Goal: Check status: Check status

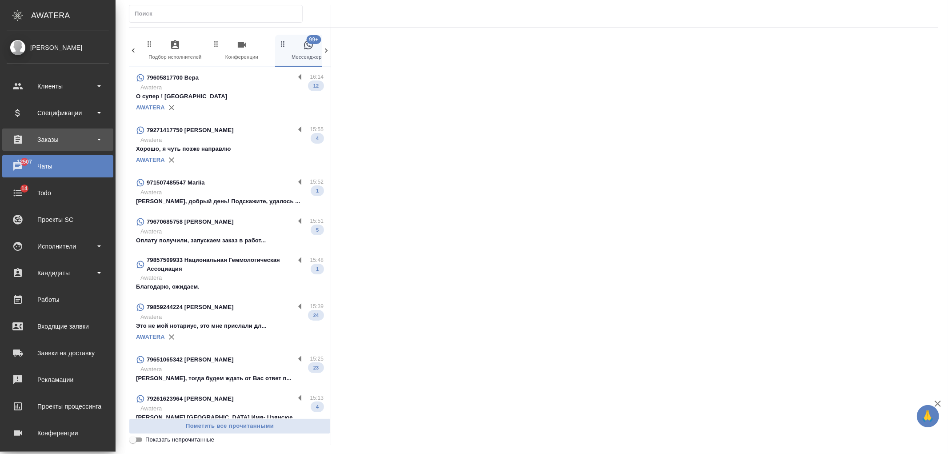
click at [68, 141] on div "Заказы" at bounding box center [58, 139] width 102 height 13
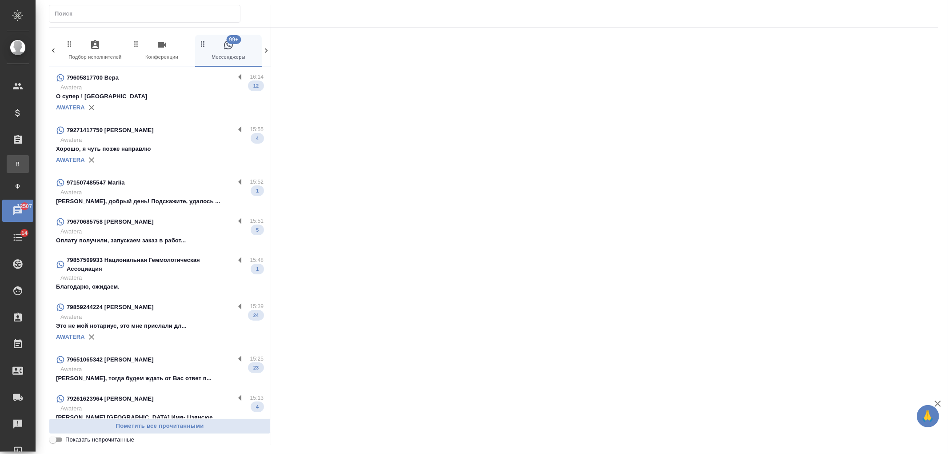
click at [13, 163] on div "Все заказы" at bounding box center [6, 164] width 13 height 9
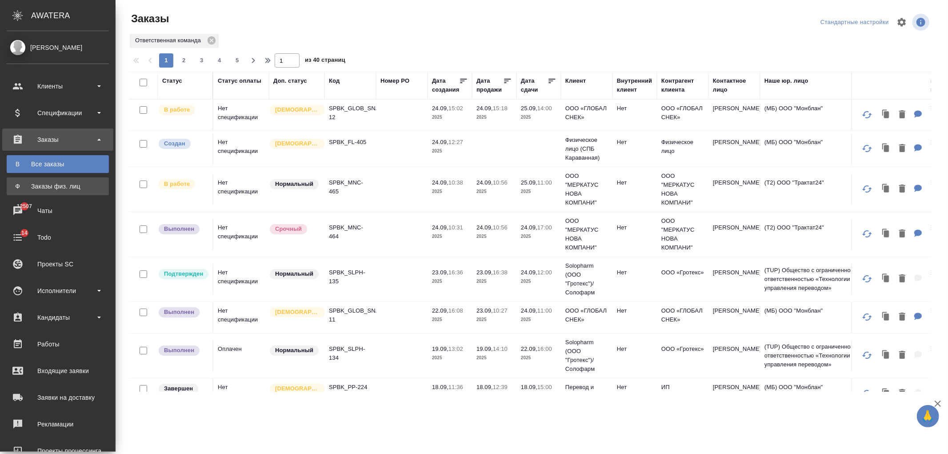
click at [50, 186] on div "Заказы физ. лиц" at bounding box center [57, 186] width 93 height 9
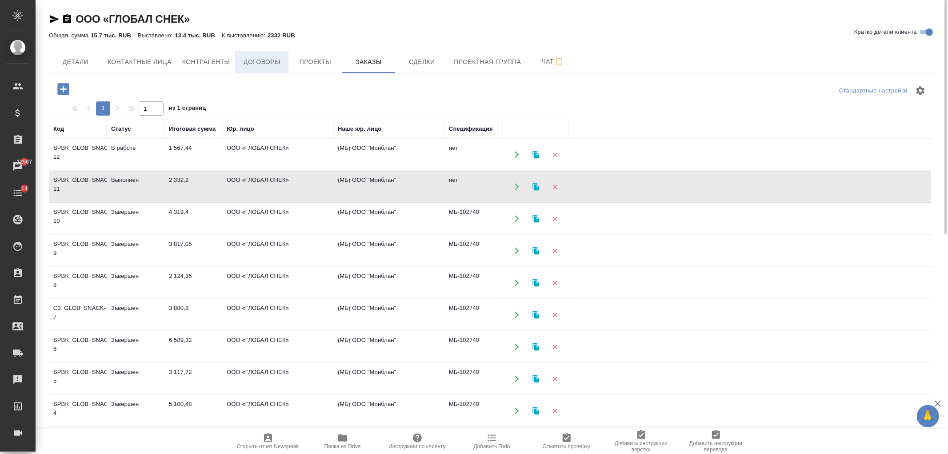
click at [269, 67] on span "Договоры" at bounding box center [262, 61] width 43 height 11
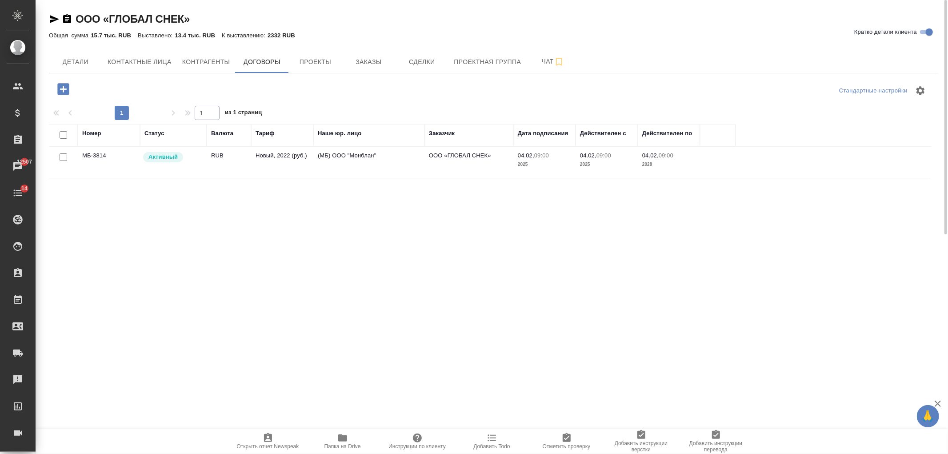
click at [265, 164] on td "Новый, 2022 (руб.)" at bounding box center [282, 162] width 62 height 31
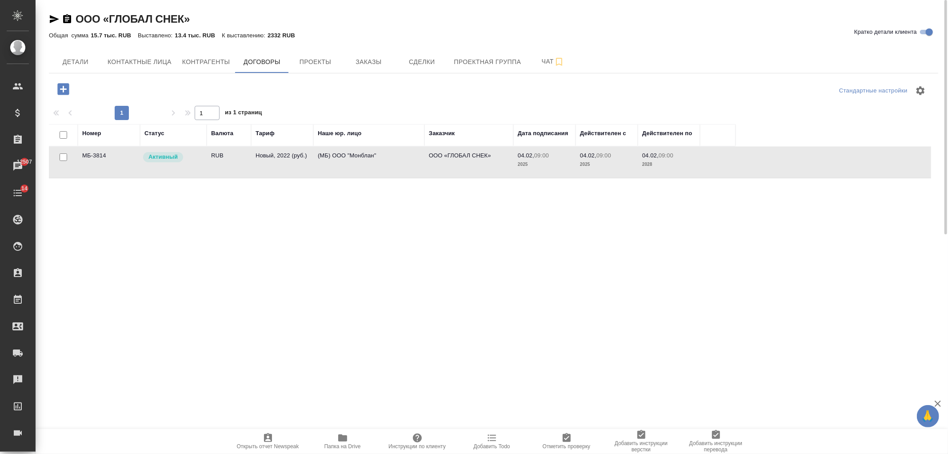
click at [265, 164] on td "Новый, 2022 (руб.)" at bounding box center [282, 162] width 62 height 31
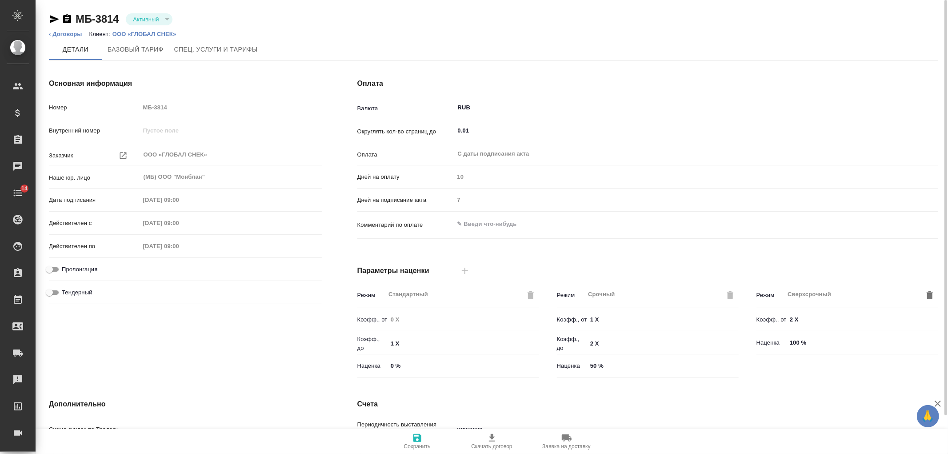
type input "Стандартный шаблон - 30-70-100 - ВЫБЕРИ МЕНЯ!"
click at [52, 20] on icon "button" at bounding box center [54, 19] width 9 height 8
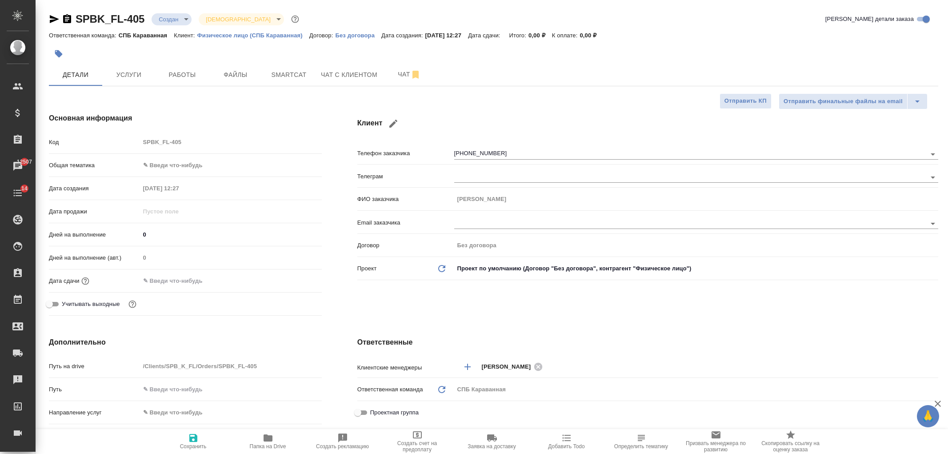
select select "RU"
